Goal: Transaction & Acquisition: Download file/media

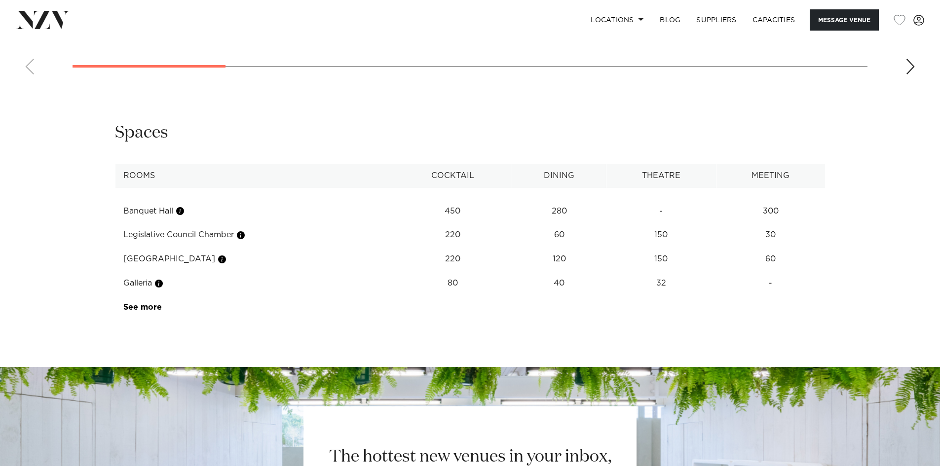
scroll to position [987, 0]
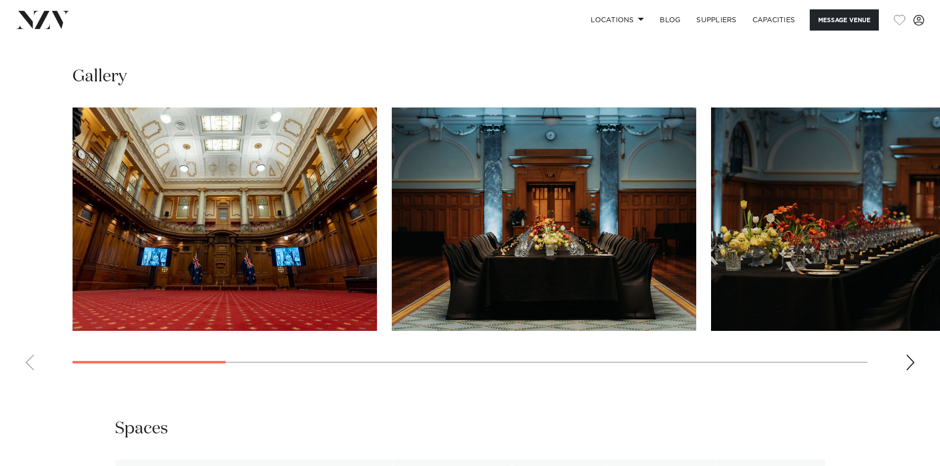
click at [911, 370] on div "Next slide" at bounding box center [910, 363] width 10 height 16
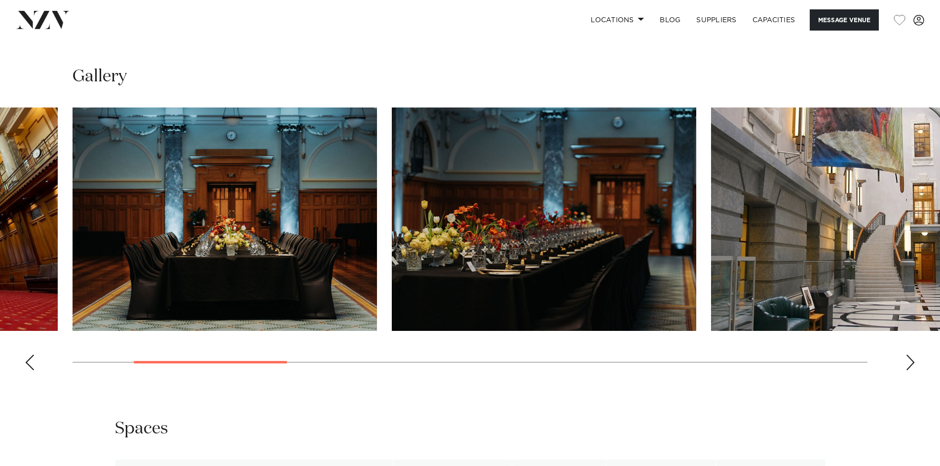
click at [911, 370] on div "Next slide" at bounding box center [910, 363] width 10 height 16
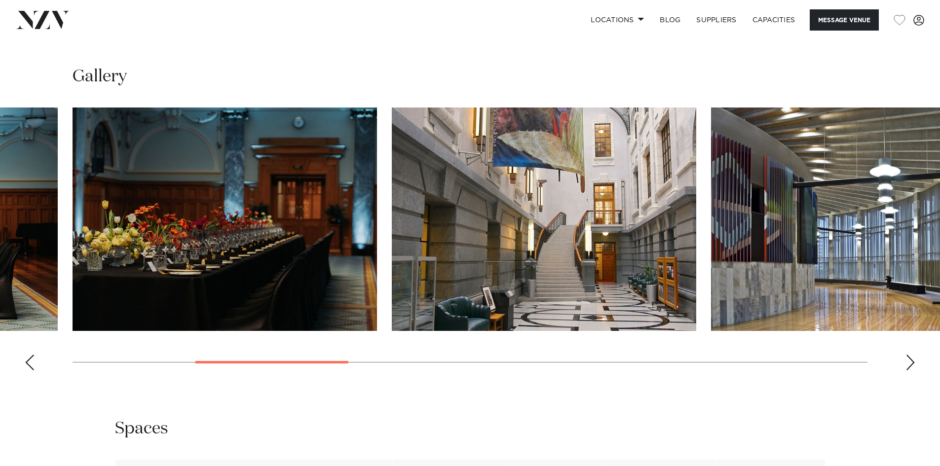
click at [911, 370] on div "Next slide" at bounding box center [910, 363] width 10 height 16
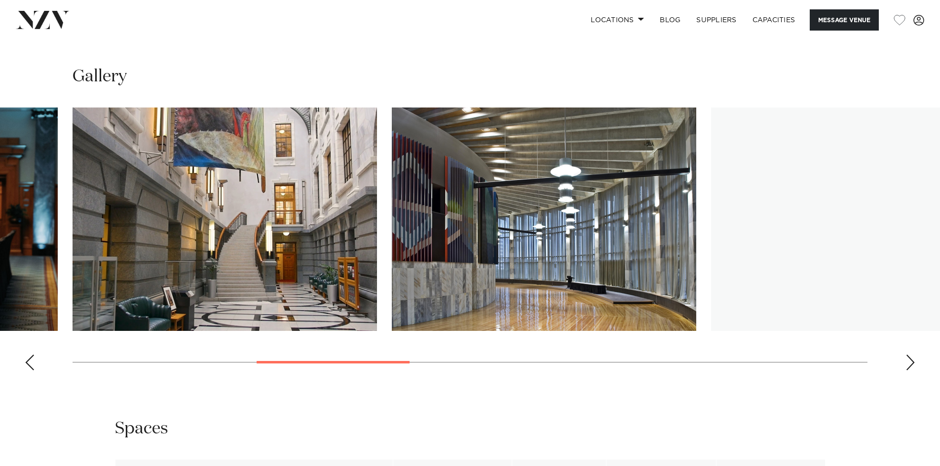
click at [911, 370] on div "Next slide" at bounding box center [910, 363] width 10 height 16
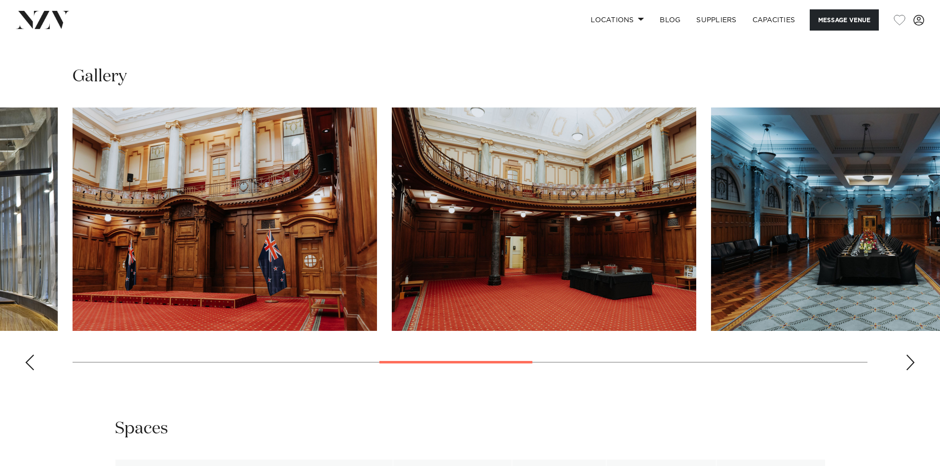
click at [911, 370] on div "Next slide" at bounding box center [910, 363] width 10 height 16
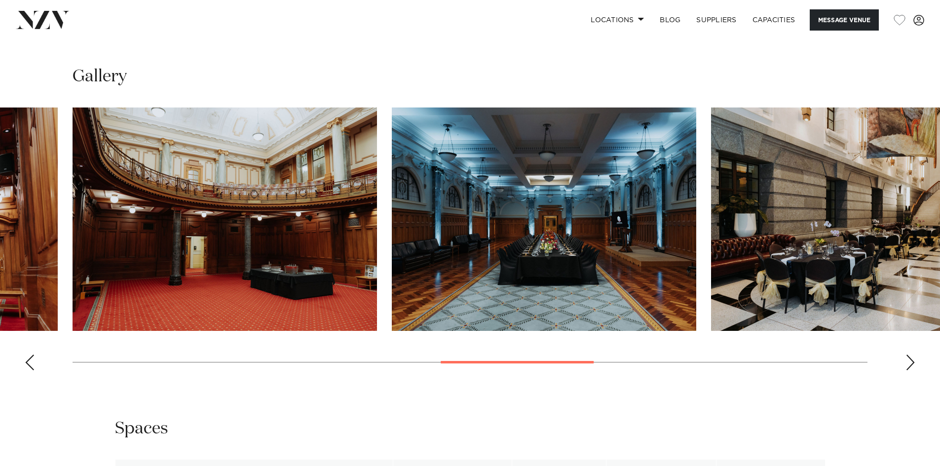
click at [911, 370] on div "Next slide" at bounding box center [910, 363] width 10 height 16
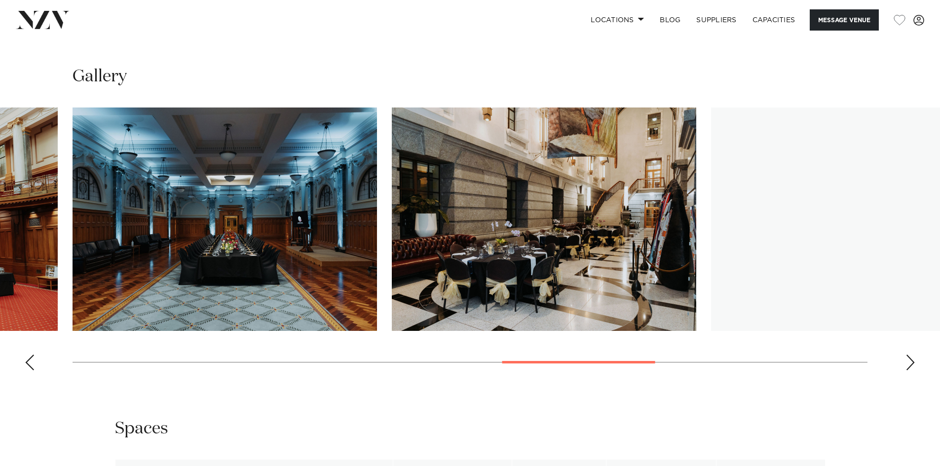
click at [911, 370] on div "Next slide" at bounding box center [910, 363] width 10 height 16
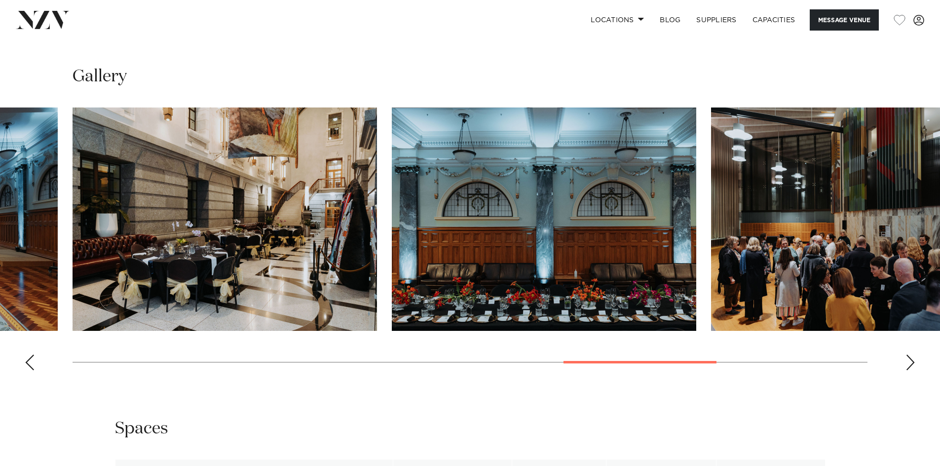
click at [911, 370] on div "Next slide" at bounding box center [910, 363] width 10 height 16
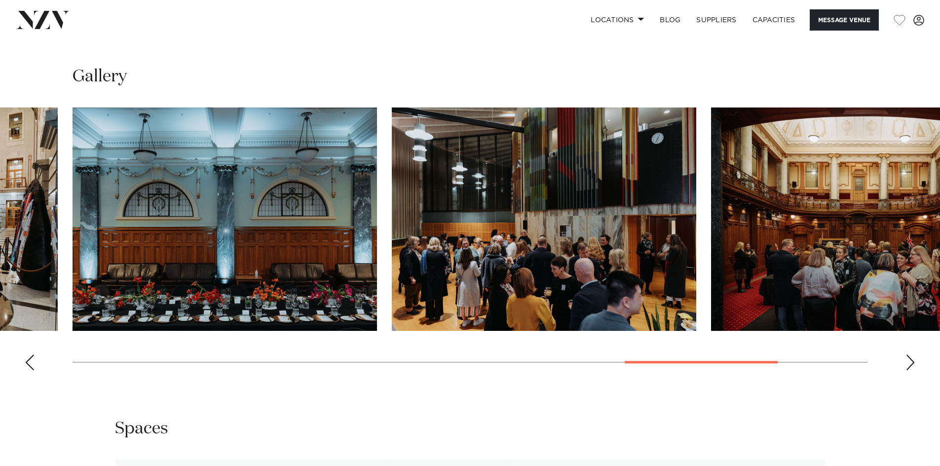
click at [911, 370] on div "Next slide" at bounding box center [910, 363] width 10 height 16
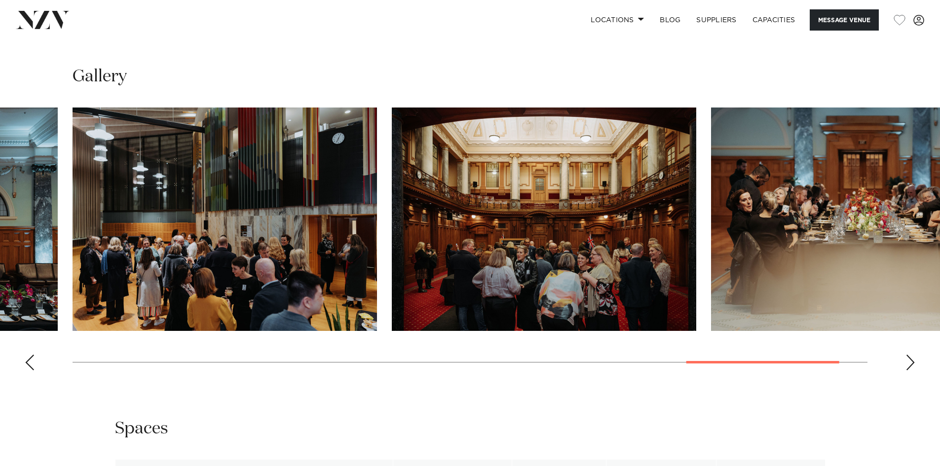
click at [911, 370] on div "Next slide" at bounding box center [910, 363] width 10 height 16
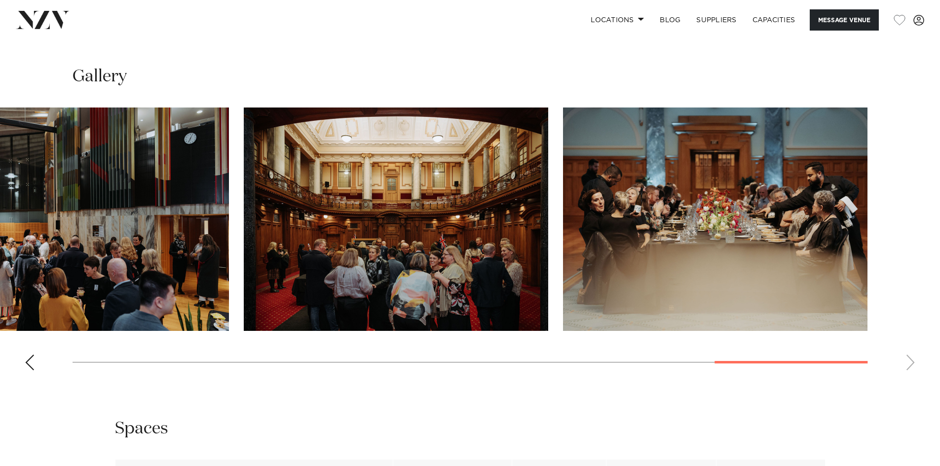
click at [911, 378] on swiper-container at bounding box center [470, 243] width 940 height 271
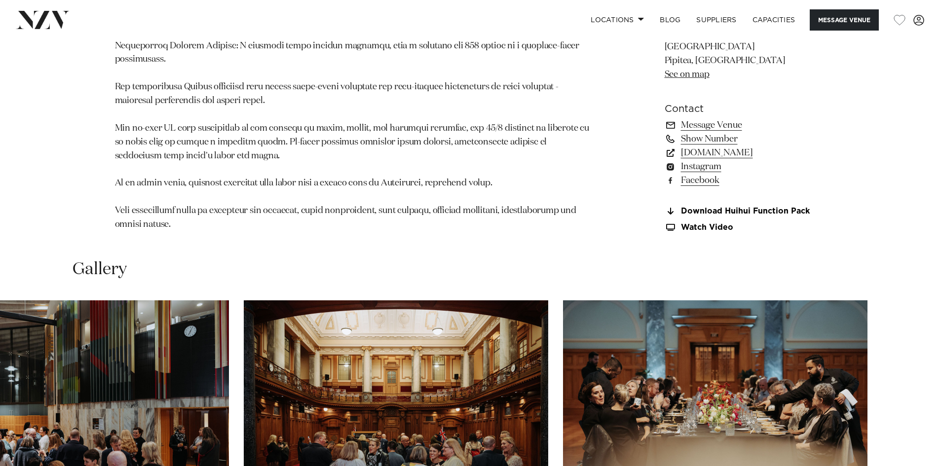
scroll to position [789, 0]
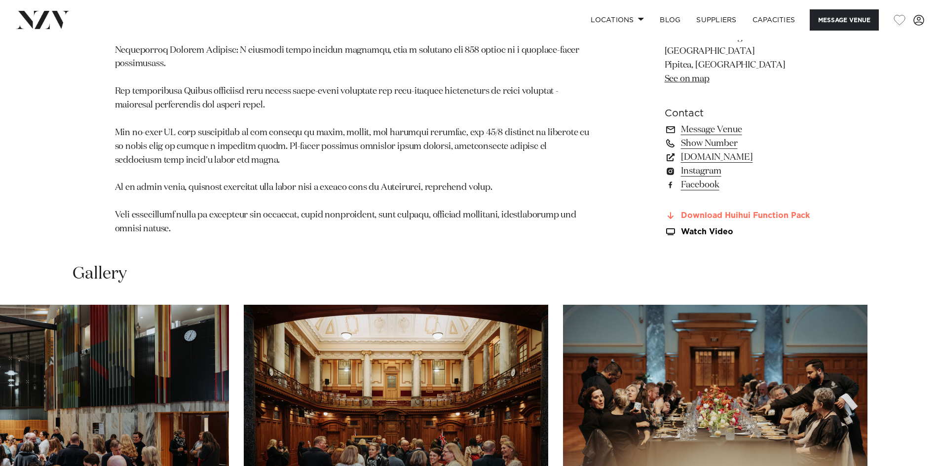
click at [769, 220] on link "Download Huihui Function Pack" at bounding box center [744, 215] width 161 height 9
